Goal: Ask a question

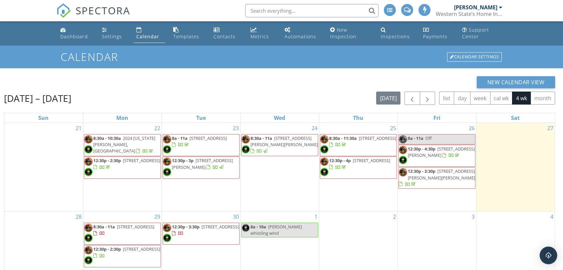
click at [551, 259] on img "Open Intercom Messenger" at bounding box center [548, 255] width 9 height 9
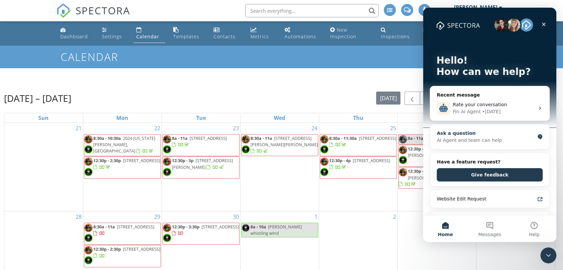
click at [459, 143] on div "AI Agent and team can help" at bounding box center [486, 140] width 98 height 7
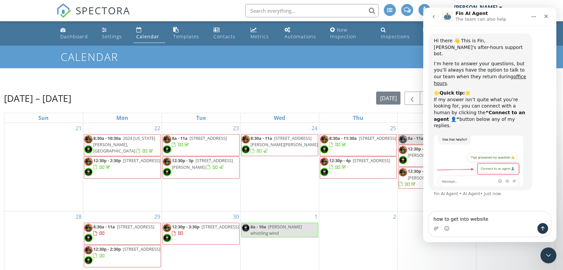
type textarea "how to get into website"
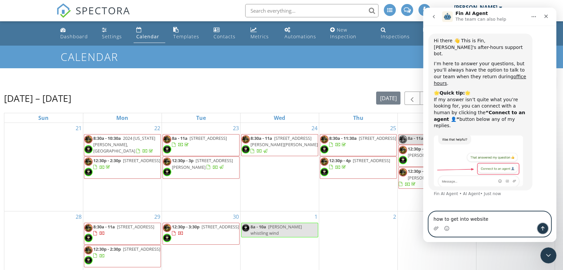
click at [543, 232] on button "Send a message…" at bounding box center [543, 228] width 11 height 11
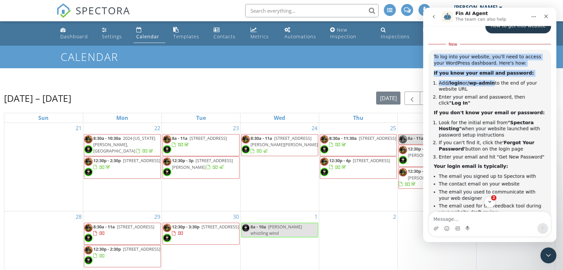
scroll to position [178, 0]
drag, startPoint x: 469, startPoint y: 62, endPoint x: 491, endPoint y: 63, distance: 22.7
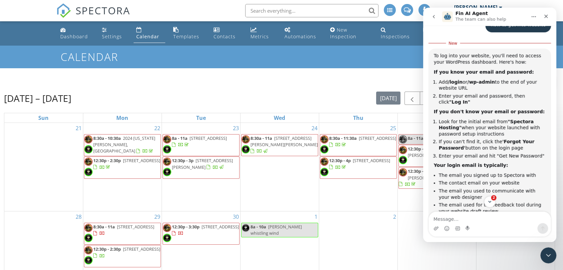
click at [489, 79] on li "Add /login or /wp-admin to the end of your website URL" at bounding box center [492, 85] width 107 height 12
drag, startPoint x: 469, startPoint y: 62, endPoint x: 491, endPoint y: 62, distance: 21.7
click at [491, 79] on b "/wp-admin" at bounding box center [482, 81] width 28 height 5
copy b "/wp-admin"
click at [547, 19] on div "Close" at bounding box center [546, 16] width 12 height 12
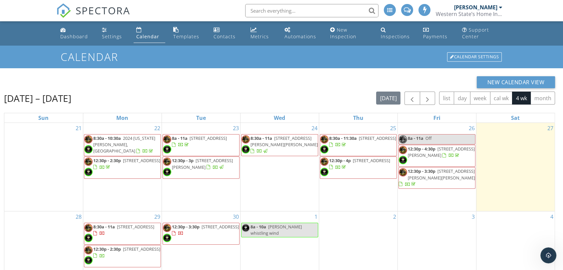
scroll to position [301, 0]
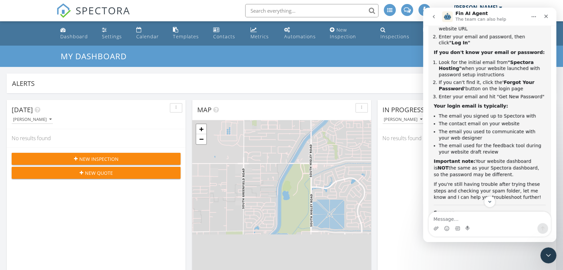
scroll to position [153, 0]
